Goal: Information Seeking & Learning: Learn about a topic

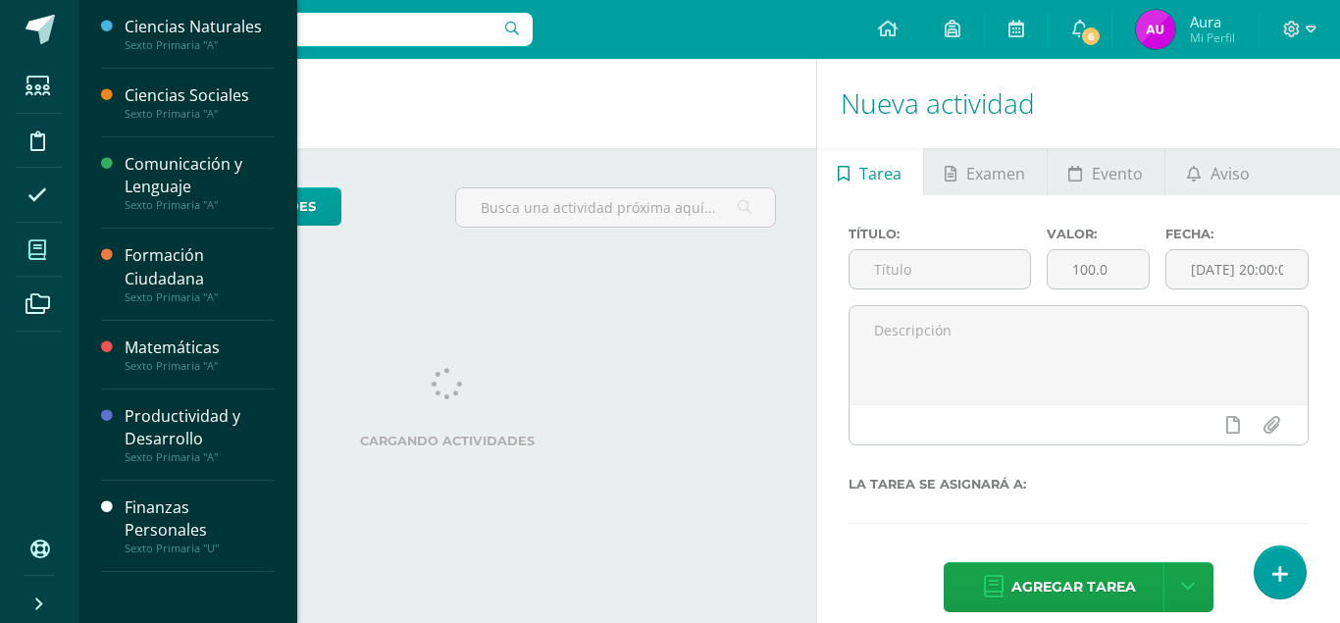
click at [43, 250] on icon at bounding box center [37, 250] width 18 height 20
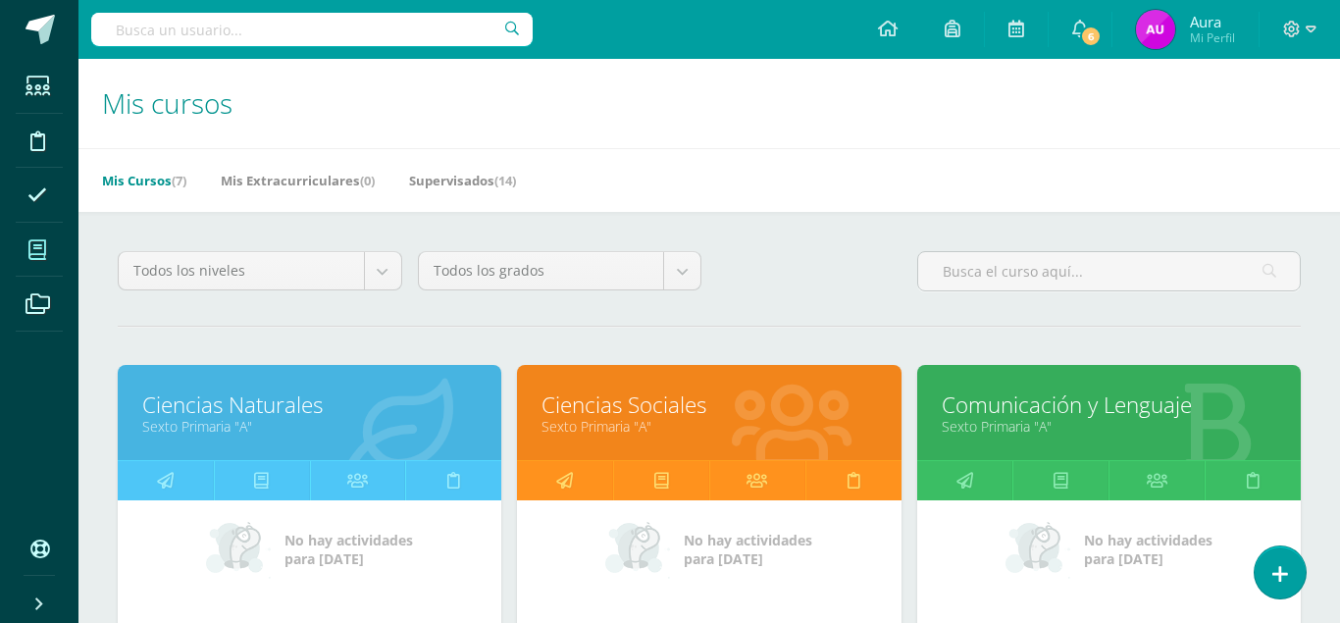
click at [254, 389] on link "Ciencias Naturales" at bounding box center [309, 404] width 334 height 30
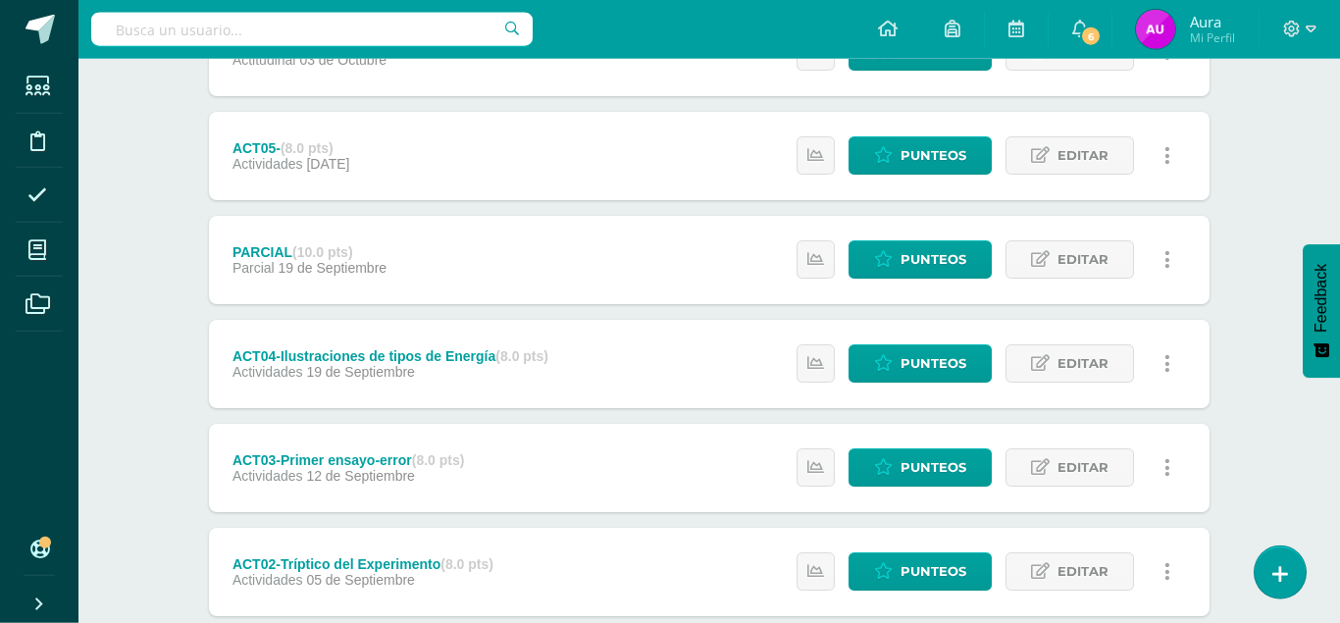
scroll to position [525, 0]
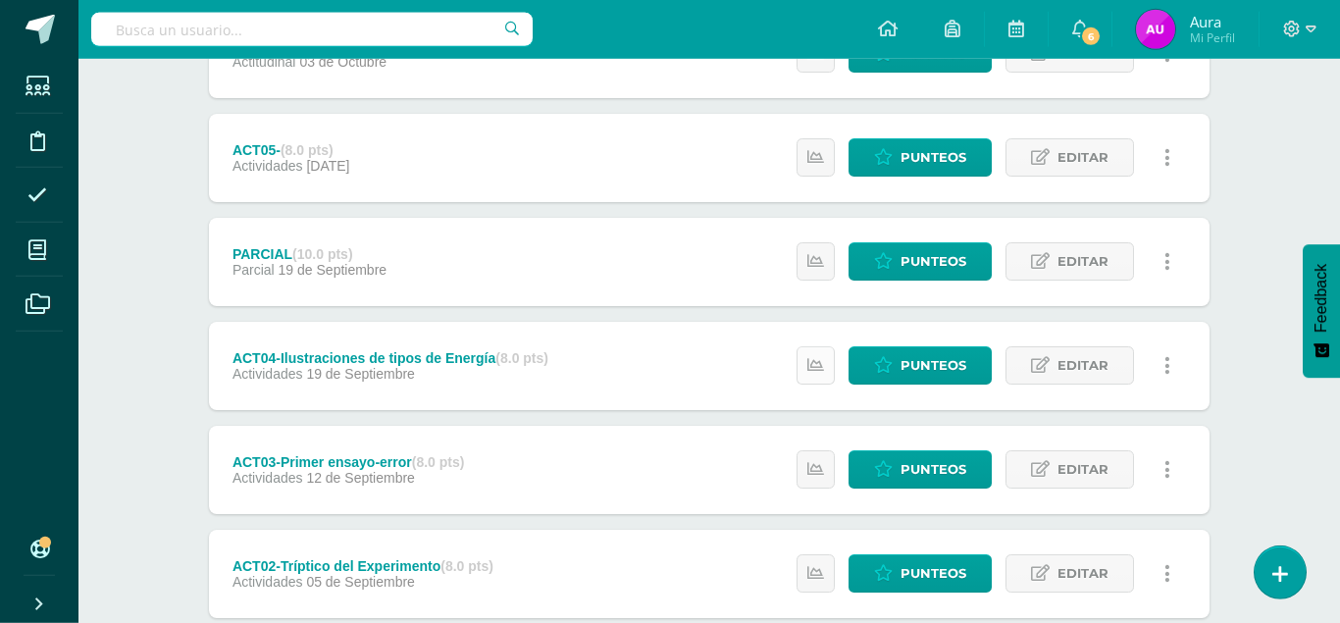
click at [811, 346] on link at bounding box center [815, 365] width 38 height 38
click at [817, 461] on icon at bounding box center [815, 469] width 17 height 17
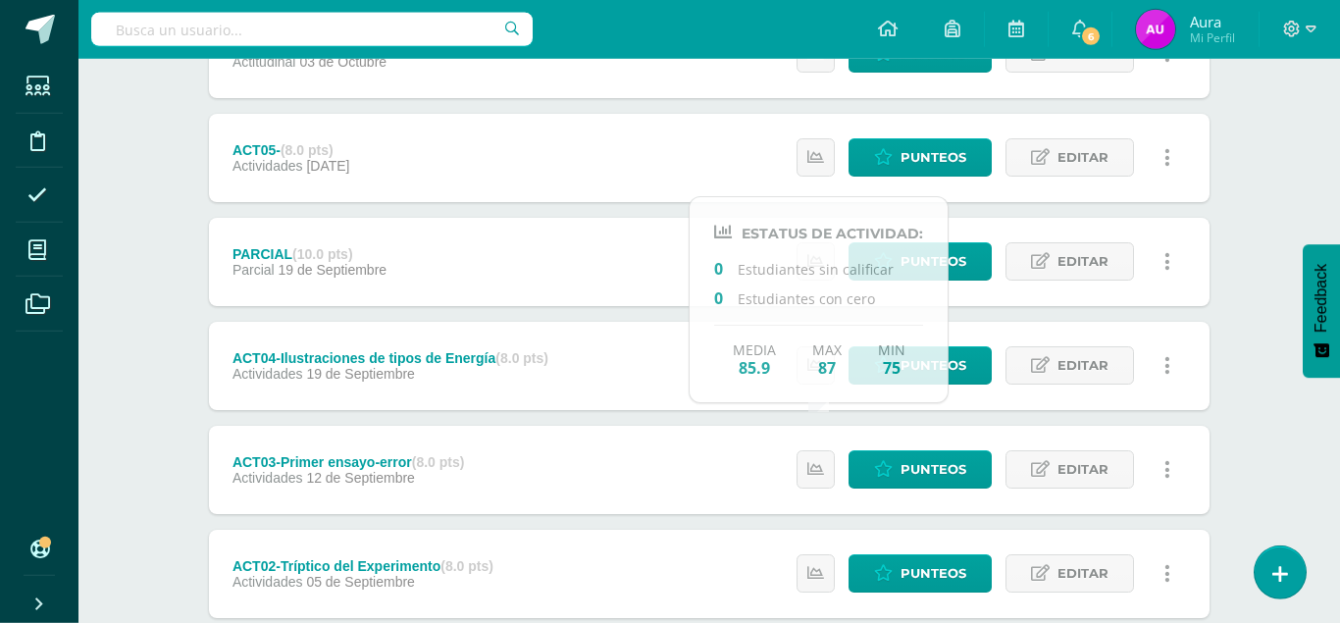
click at [1269, 159] on div "Ciencias Naturales Sexto Primaria "A" Herramientas Detalle de asistencias Activ…" at bounding box center [708, 193] width 1261 height 1318
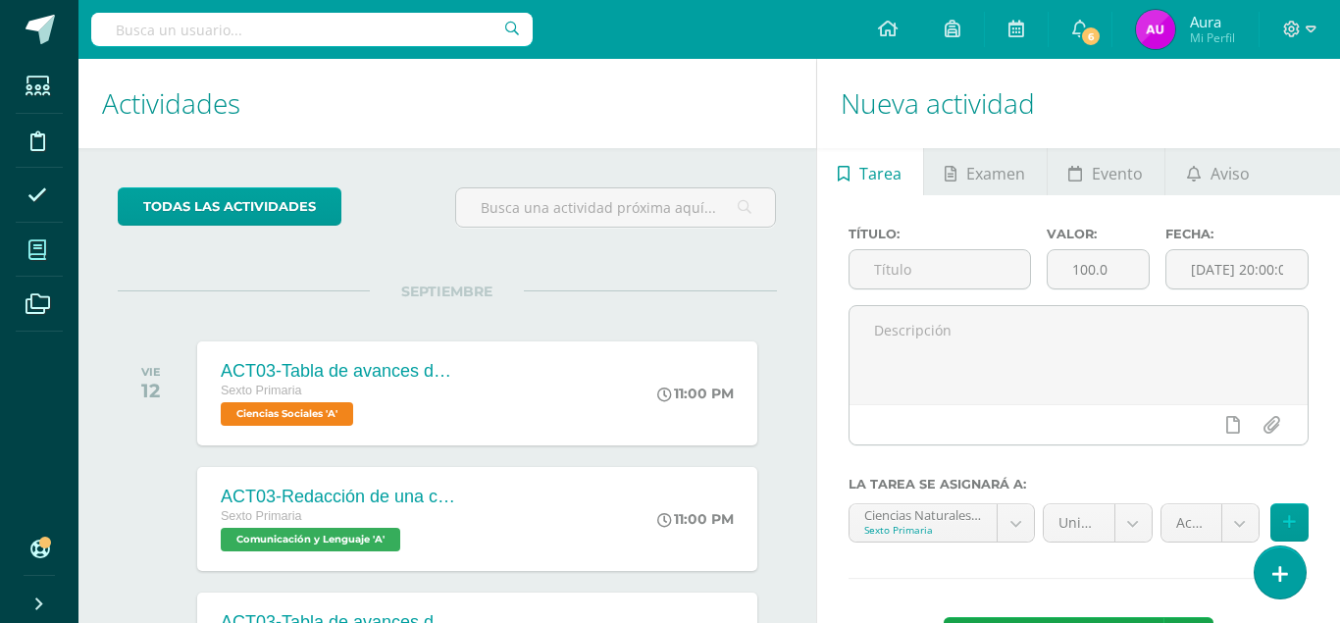
click at [27, 258] on span at bounding box center [38, 250] width 44 height 44
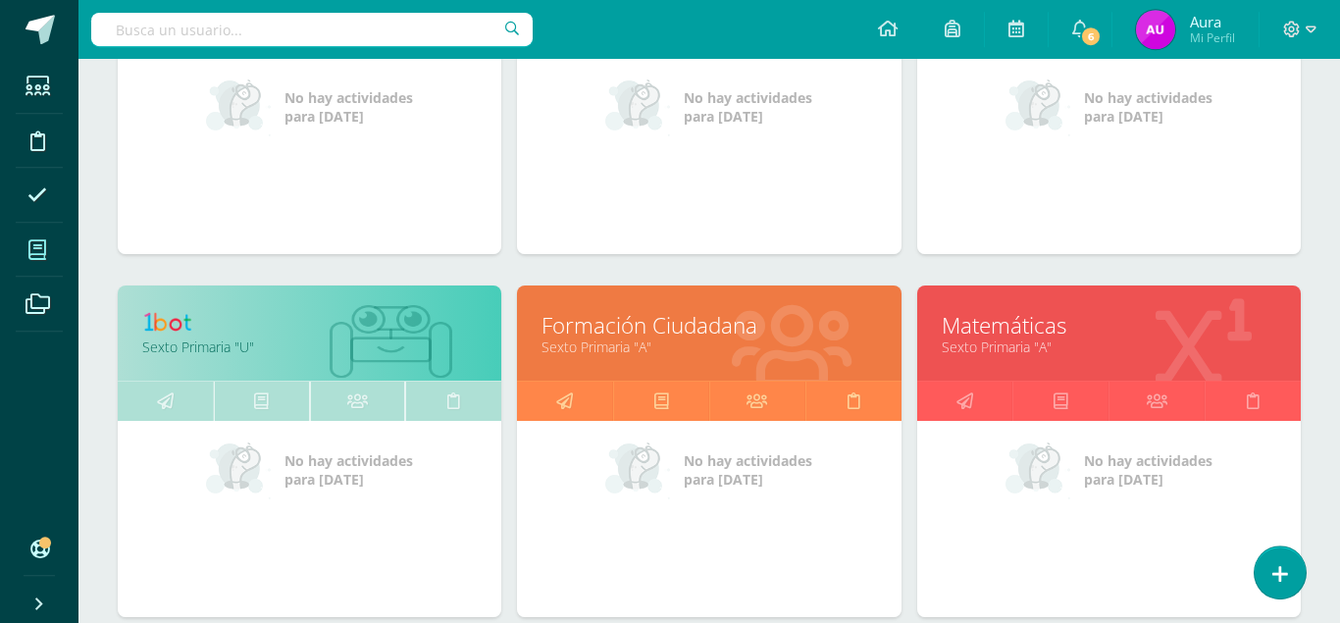
scroll to position [461, 0]
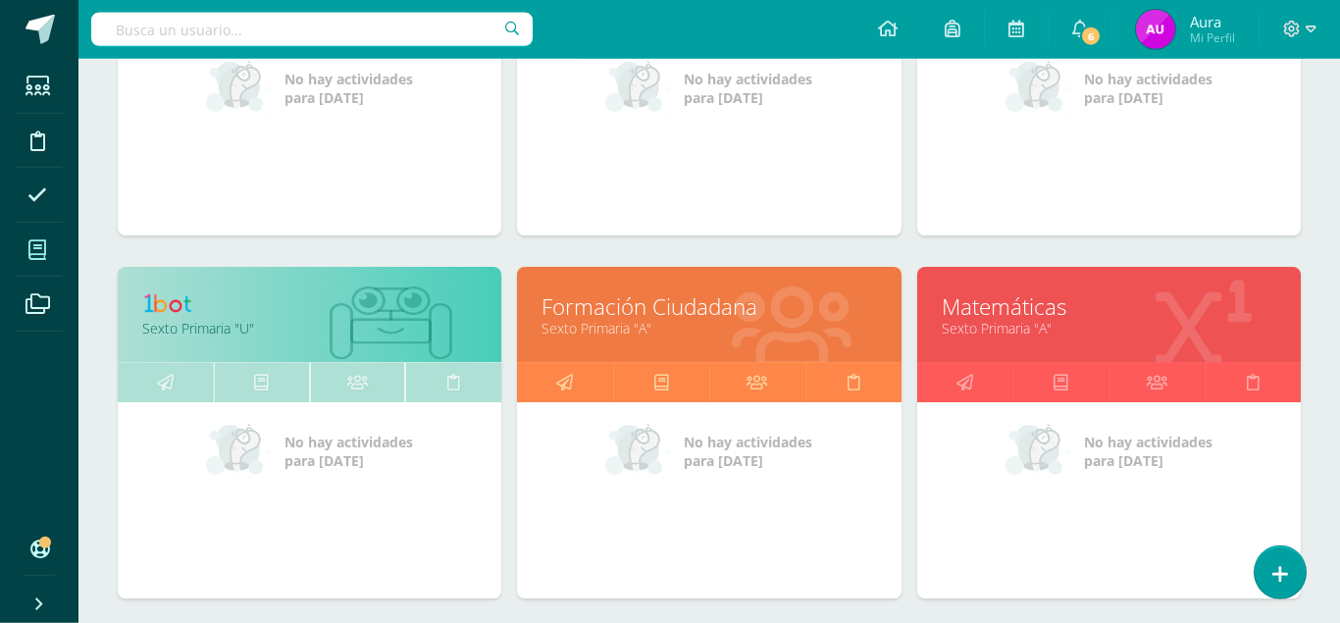
click at [154, 291] on link at bounding box center [309, 306] width 334 height 30
click at [178, 291] on img at bounding box center [171, 303] width 59 height 24
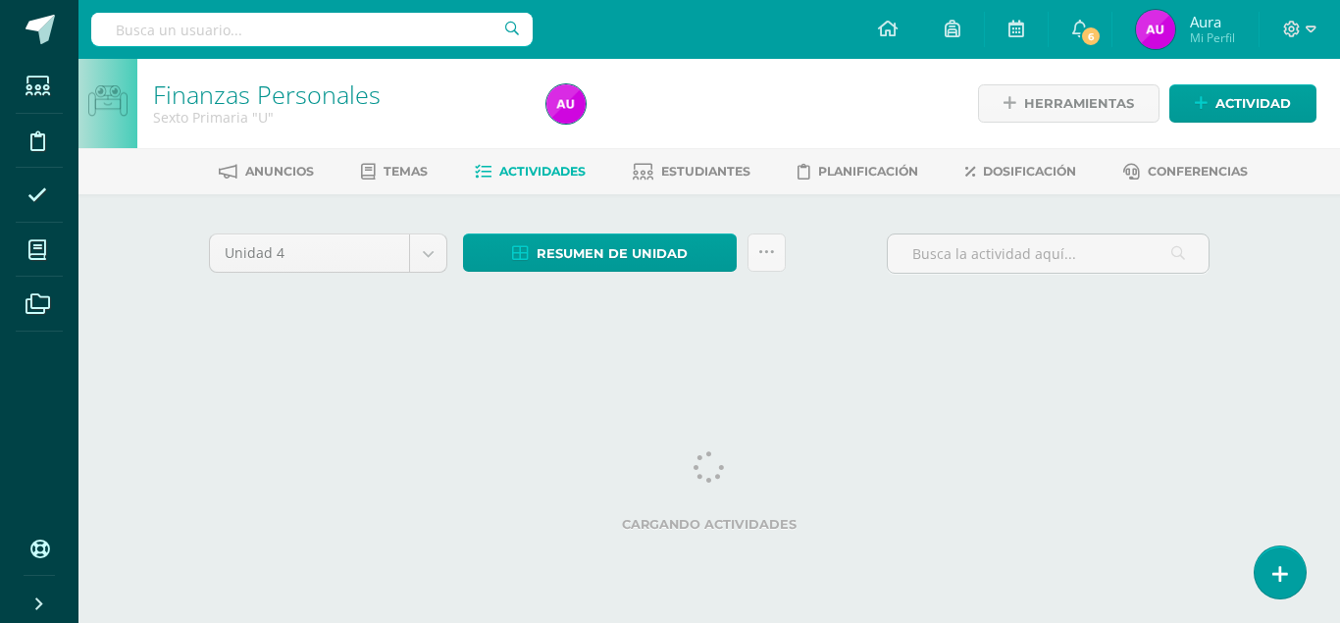
click at [1336, 87] on div "Finanzas Personales Sexto Primaria "U" Herramientas Detalle de asistencias Acti…" at bounding box center [708, 103] width 1261 height 89
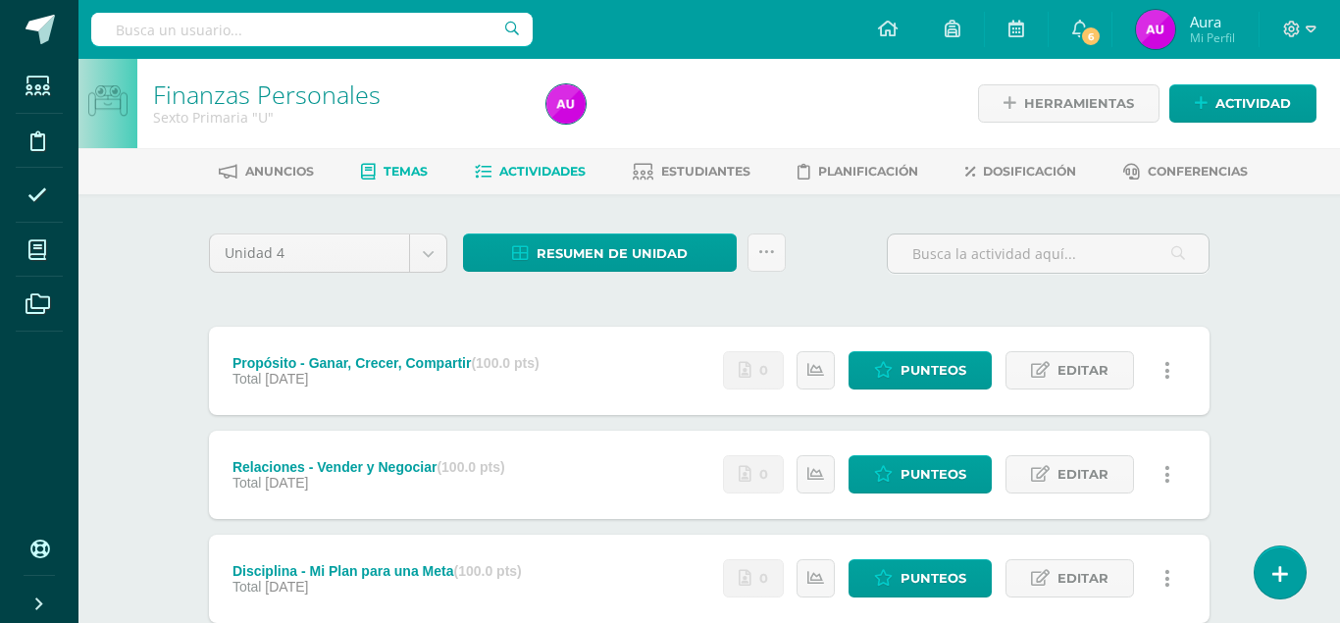
click at [397, 175] on span "Temas" at bounding box center [406, 171] width 44 height 15
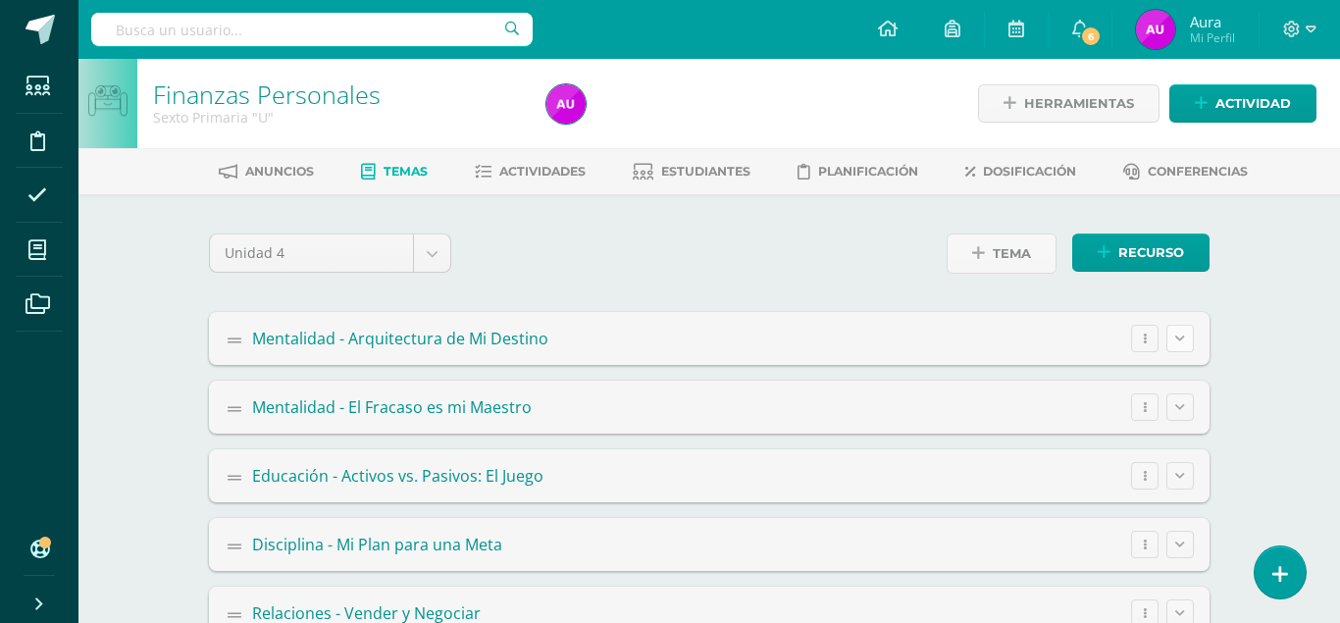
drag, startPoint x: 1194, startPoint y: 337, endPoint x: 1175, endPoint y: 336, distance: 18.7
click at [1175, 336] on summary "Mentalidad - Arquitectura de Mi Destino Editar Ocultar Eliminar" at bounding box center [709, 338] width 1000 height 53
click at [1175, 336] on button at bounding box center [1179, 338] width 27 height 27
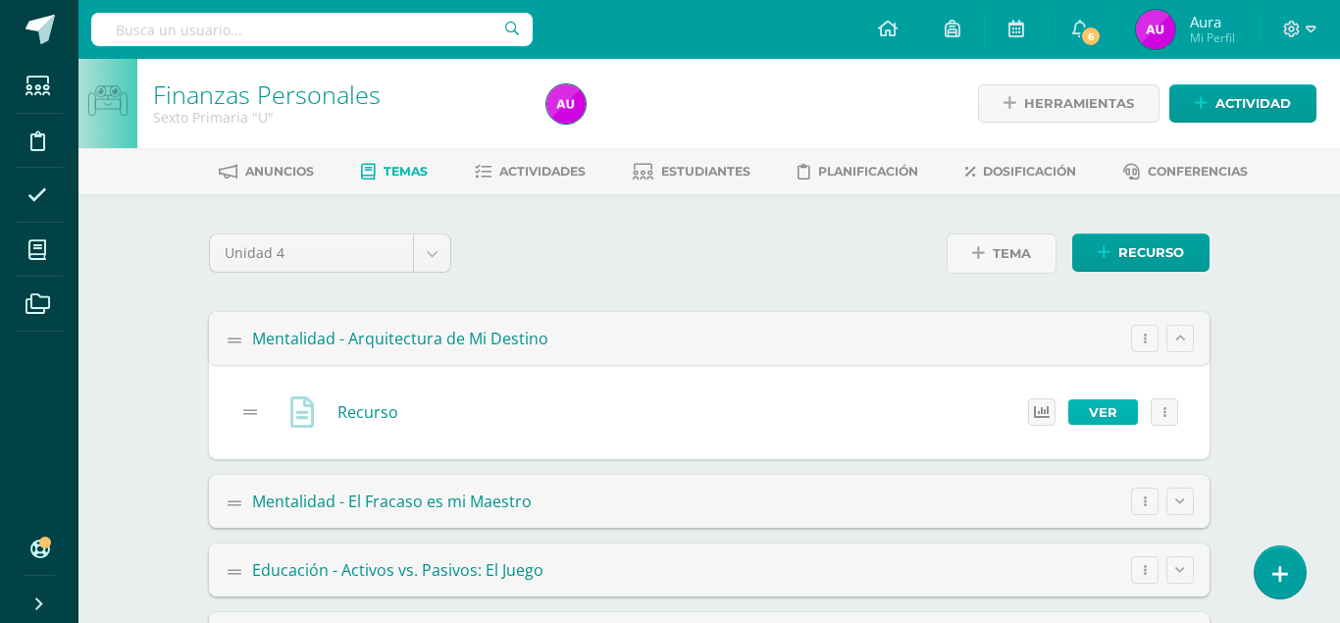
click at [1100, 403] on link "Ver" at bounding box center [1103, 412] width 70 height 26
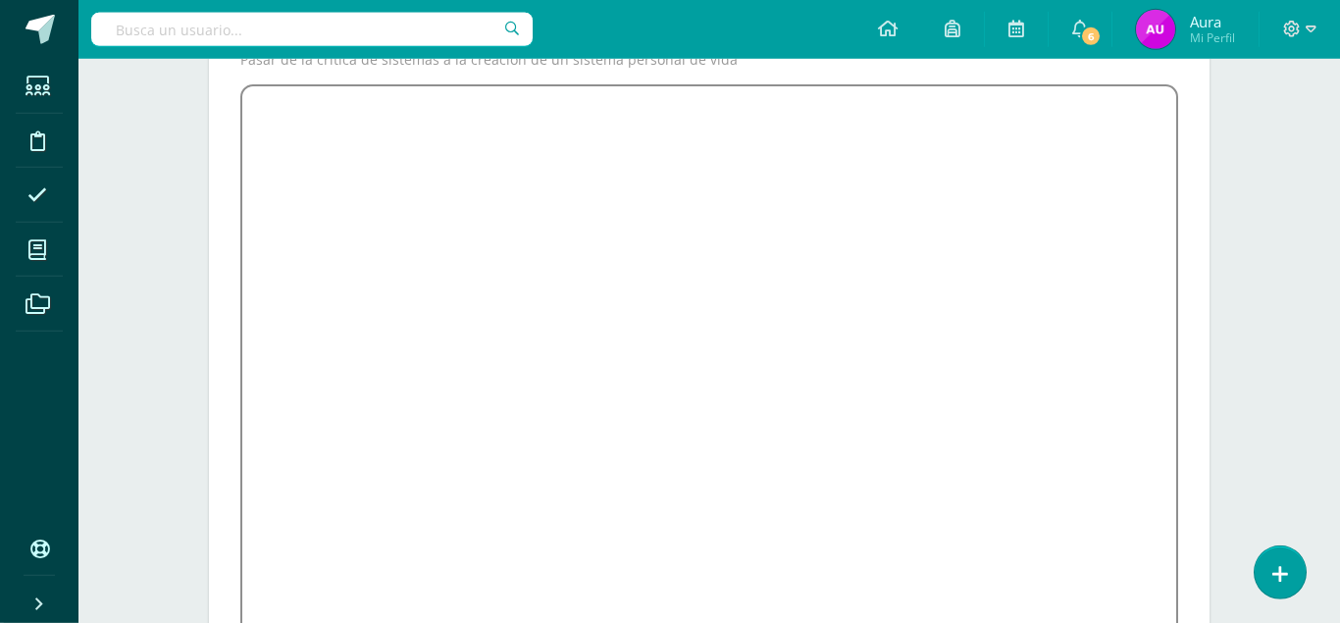
scroll to position [284, 0]
